Goal: Transaction & Acquisition: Download file/media

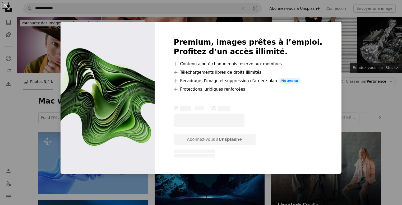
scroll to position [713, 0]
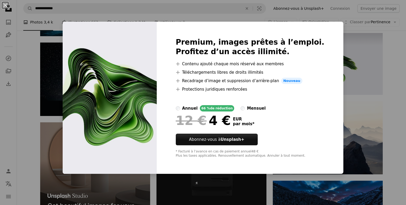
click at [355, 87] on div "An X shape Premium, images prêtes à l’emploi. Profitez d’un accès illimité. A p…" at bounding box center [203, 102] width 406 height 205
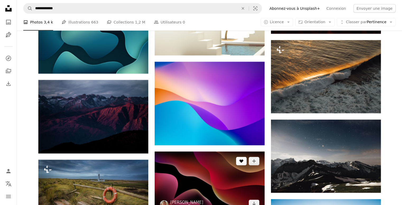
scroll to position [1584, 0]
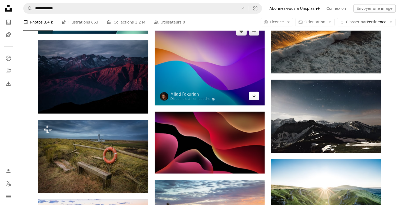
click at [254, 98] on icon "Arrow pointing down" at bounding box center [254, 95] width 4 height 6
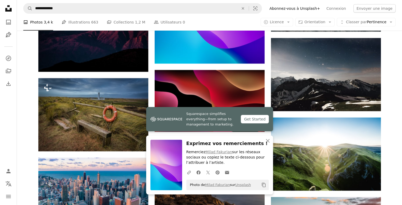
scroll to position [1637, 0]
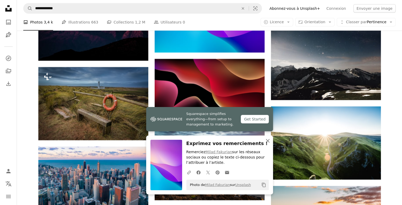
click at [267, 140] on icon "An X shape" at bounding box center [267, 141] width 6 height 6
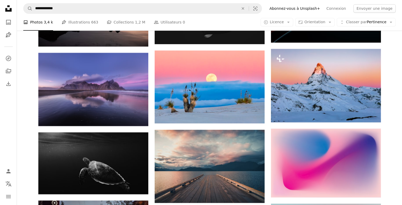
scroll to position [2297, 0]
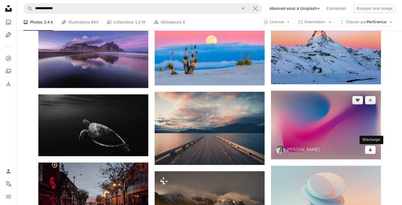
click at [369, 152] on icon "Arrow pointing down" at bounding box center [370, 149] width 4 height 6
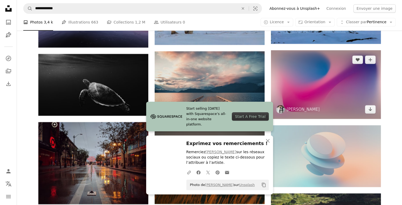
scroll to position [2350, 0]
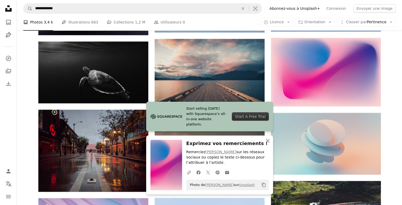
click at [270, 142] on icon "An X shape" at bounding box center [267, 141] width 6 height 6
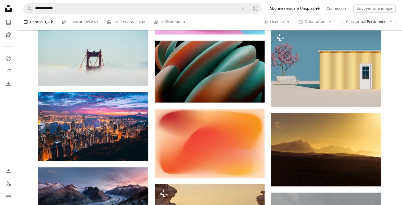
scroll to position [4436, 0]
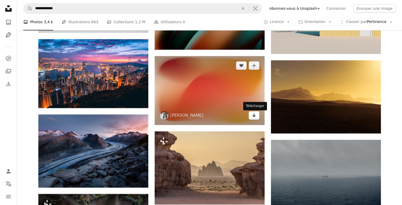
click at [256, 119] on link "Arrow pointing down" at bounding box center [253, 115] width 11 height 8
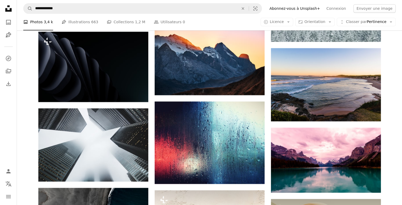
scroll to position [10561, 0]
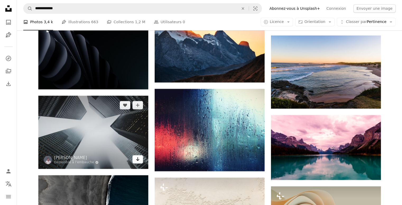
click at [138, 160] on icon "Arrow pointing down" at bounding box center [137, 159] width 4 height 6
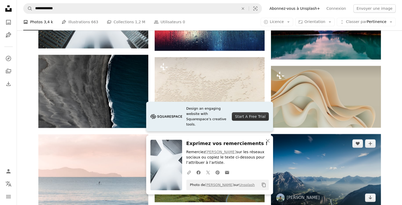
scroll to position [10694, 0]
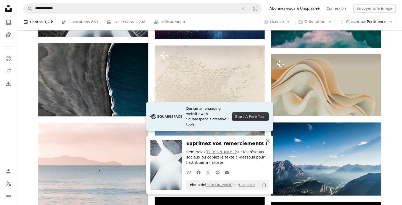
click at [267, 141] on icon "button" at bounding box center [268, 141] width 4 height 4
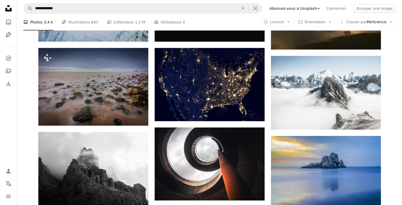
scroll to position [13123, 0]
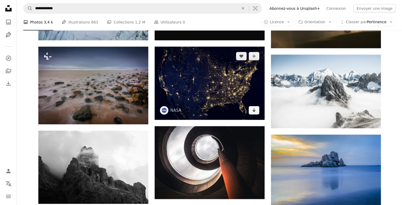
click at [256, 113] on icon "Arrow pointing down" at bounding box center [254, 110] width 4 height 6
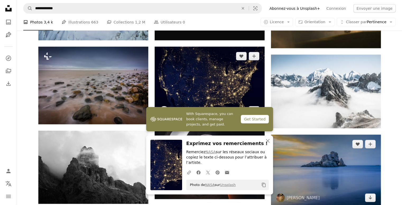
scroll to position [13175, 0]
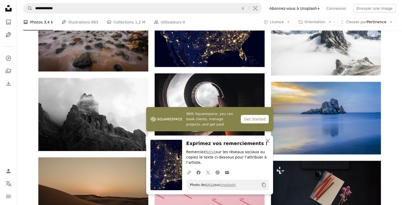
click at [266, 144] on icon "An X shape" at bounding box center [267, 141] width 6 height 6
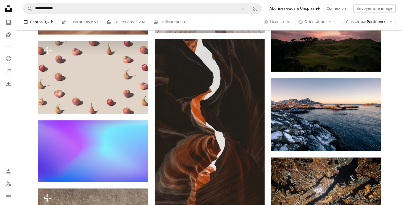
scroll to position [18931, 0]
